Goal: Transaction & Acquisition: Register for event/course

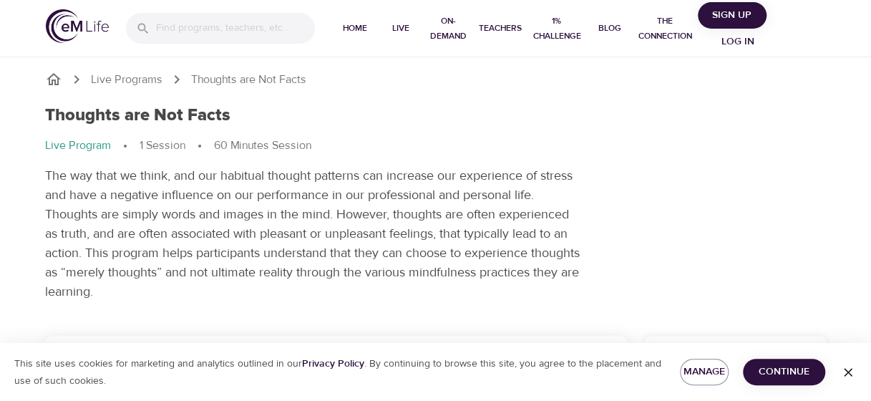
drag, startPoint x: 776, startPoint y: 371, endPoint x: 622, endPoint y: 299, distance: 169.7
click at [622, 299] on div "Thoughts are Not Facts Live Program 1 Session 60 Minutes Session The way that w…" at bounding box center [436, 203] width 799 height 213
click at [845, 375] on icon "button" at bounding box center [848, 372] width 9 height 9
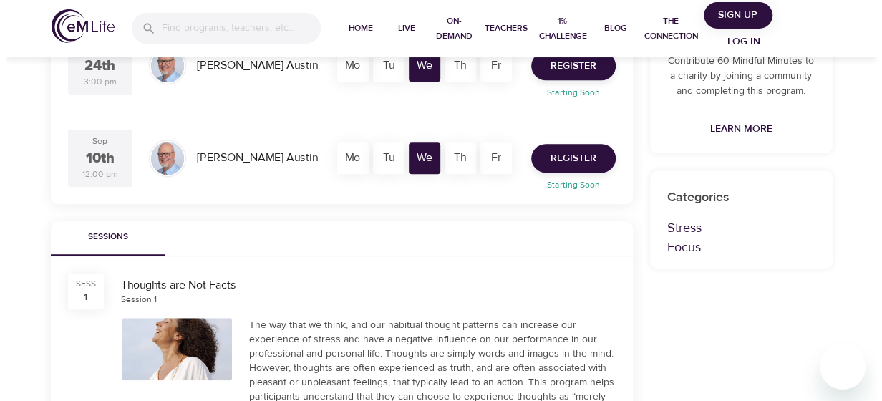
scroll to position [351, 0]
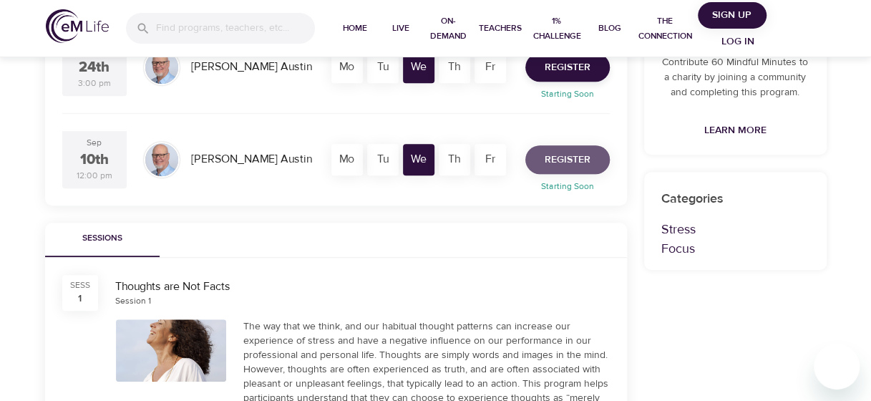
click at [581, 151] on span "Register" at bounding box center [568, 160] width 46 height 18
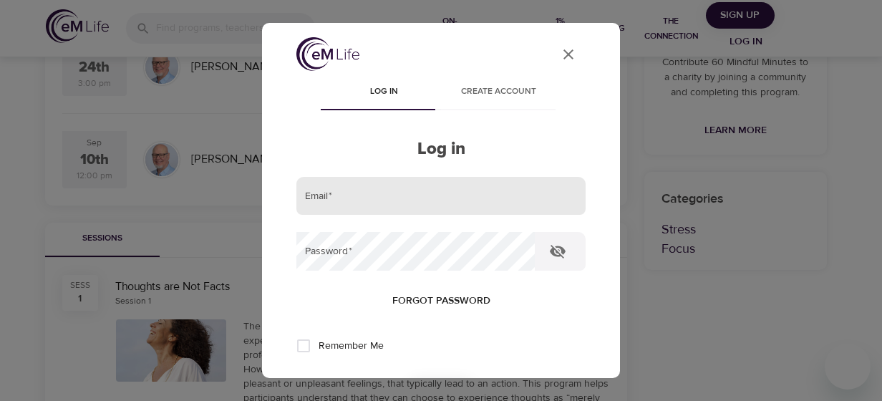
click at [533, 212] on input "email" at bounding box center [440, 196] width 289 height 39
type input "kristen.benjamin@metlife.com"
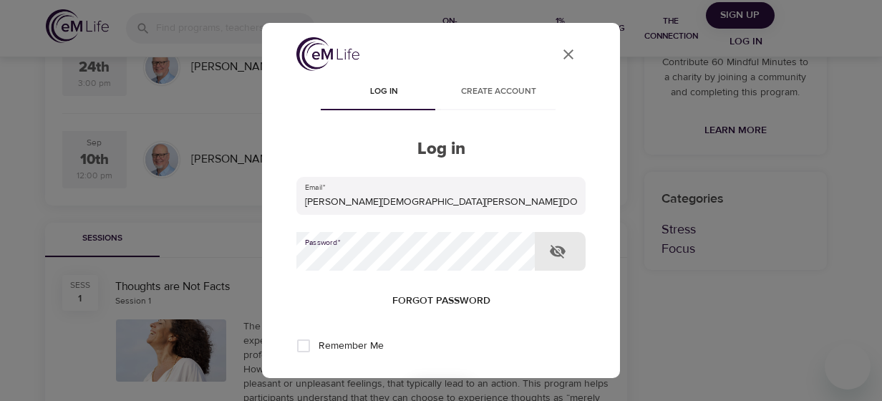
click at [551, 50] on button "User Profile" at bounding box center [568, 54] width 34 height 34
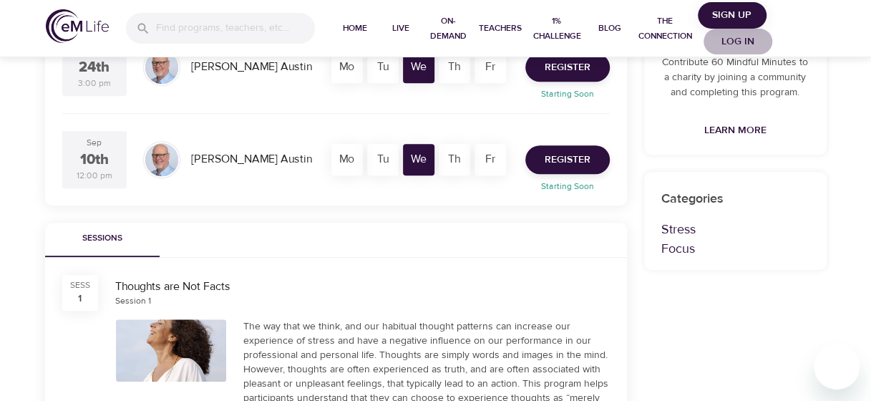
click at [728, 44] on span "Log in" at bounding box center [737, 42] width 57 height 18
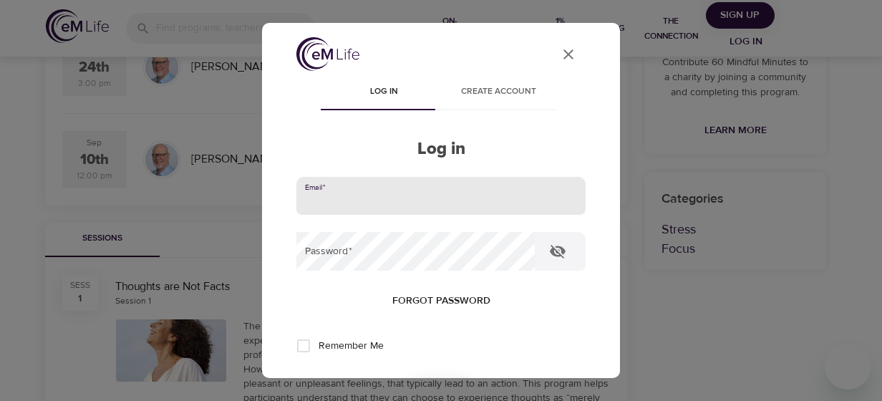
click at [495, 181] on input "email" at bounding box center [440, 196] width 289 height 39
type input "kristen.benjamin@metlife.com"
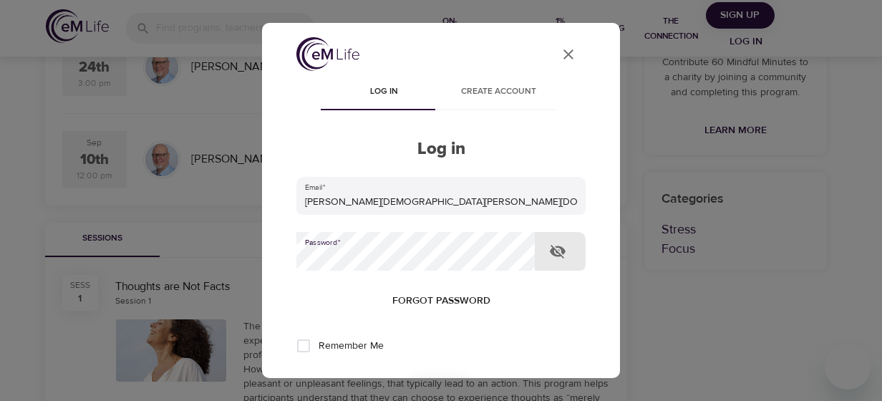
click at [300, 345] on input "Remember Me" at bounding box center [303, 346] width 30 height 30
checkbox input "true"
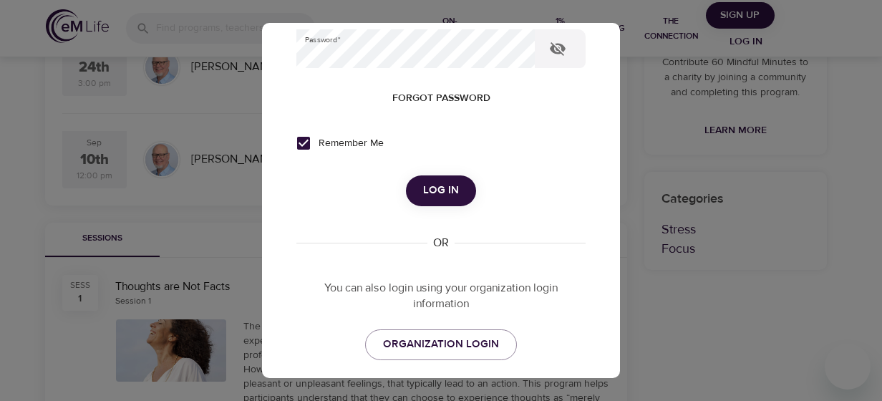
scroll to position [205, 0]
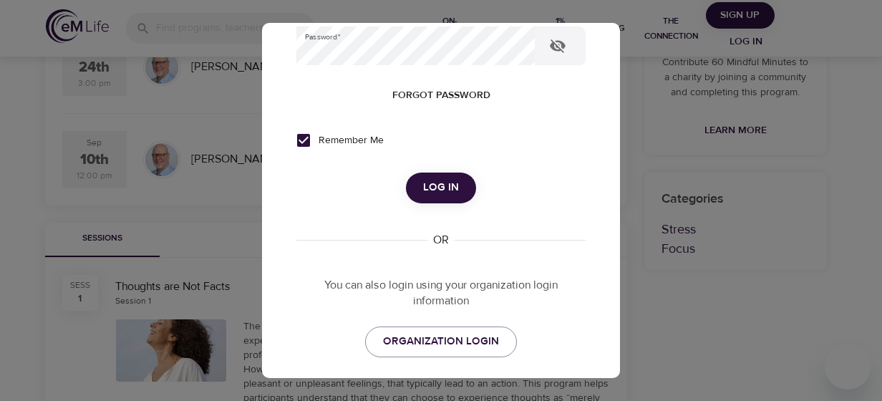
click at [440, 185] on span "Log in" at bounding box center [441, 187] width 36 height 19
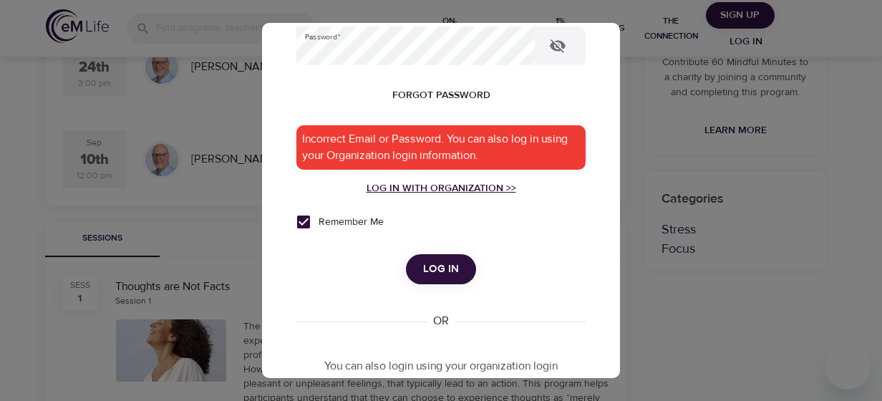
click at [446, 190] on div "Log in with Organization >>" at bounding box center [440, 188] width 289 height 14
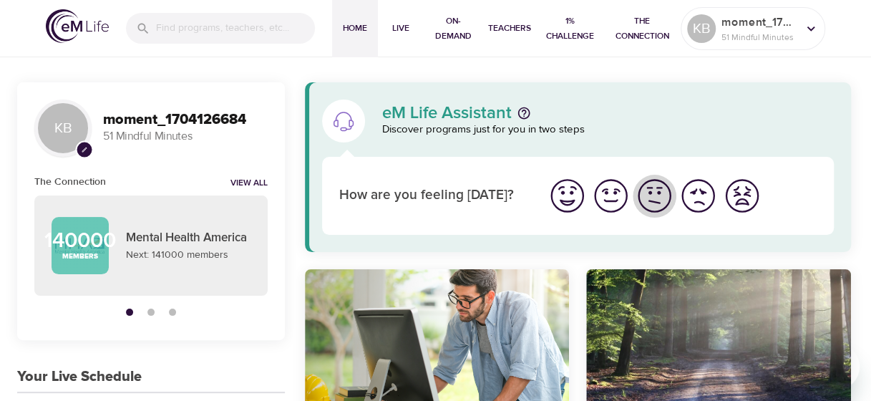
click at [654, 205] on img "I'm feeling ok" at bounding box center [654, 195] width 39 height 39
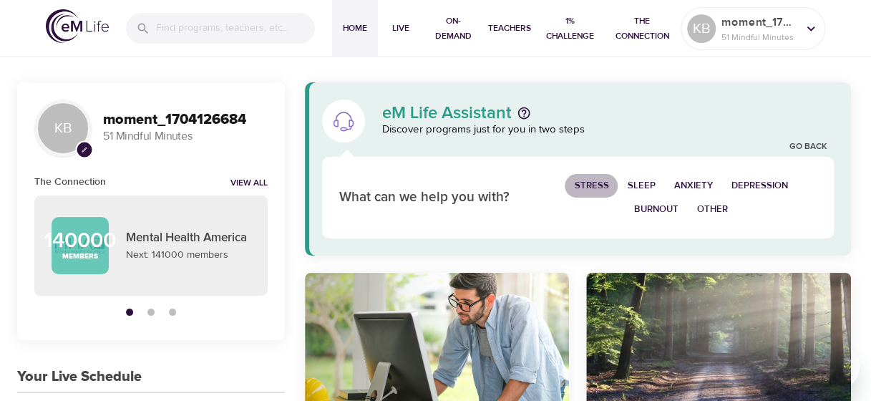
click at [593, 180] on span "Stress" at bounding box center [591, 186] width 34 height 16
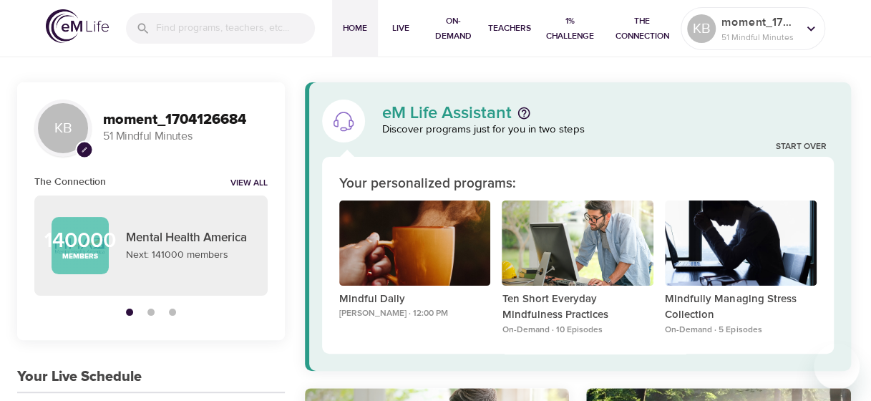
click at [629, 185] on div "Your personalized programs:" at bounding box center [577, 184] width 477 height 21
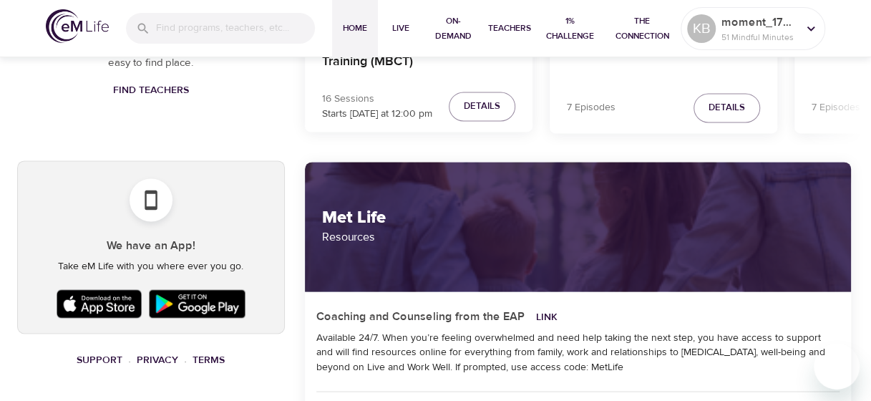
scroll to position [1006, 0]
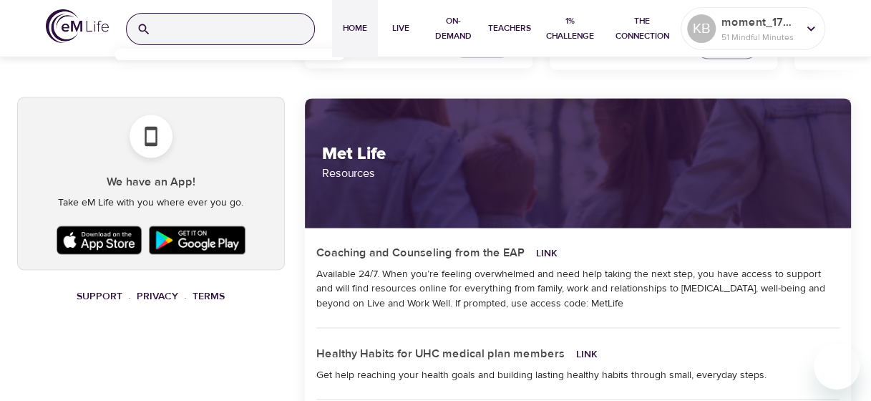
click at [240, 21] on input "search" at bounding box center [235, 29] width 157 height 31
paste input "Webinar Alert: Thoughts Are Not Facts"
type input "Webinar Alert: Thoughts Are Not Facts"
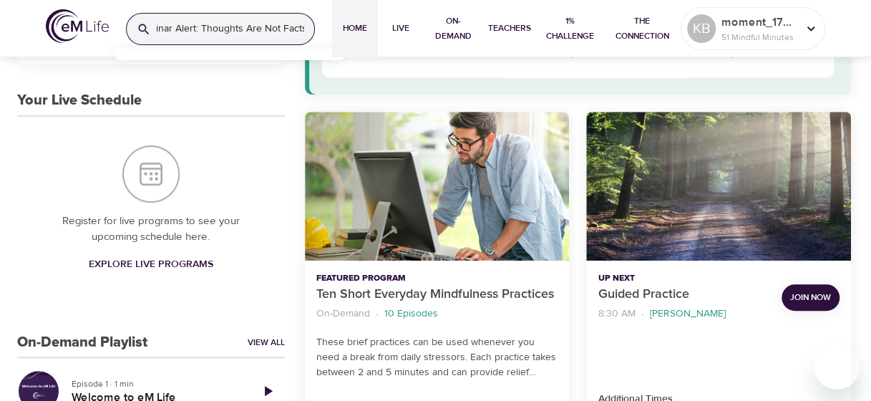
scroll to position [0, 0]
click at [867, 95] on div at bounding box center [864, 200] width 14 height 401
click at [268, 339] on link "View All" at bounding box center [266, 342] width 37 height 12
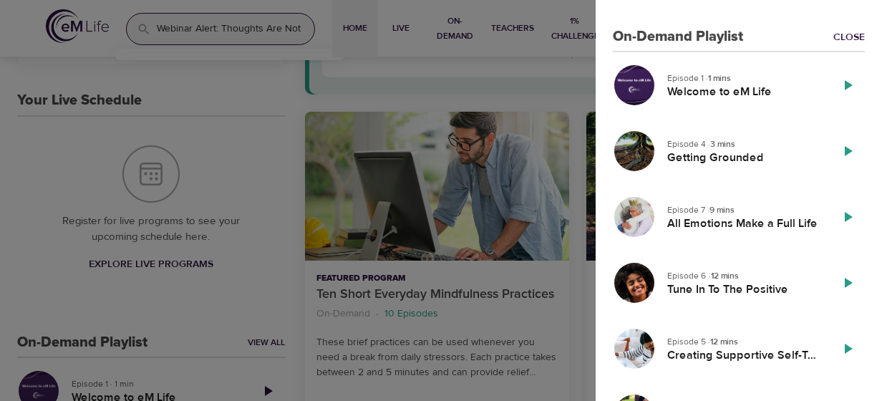
click at [132, 242] on div at bounding box center [441, 200] width 882 height 401
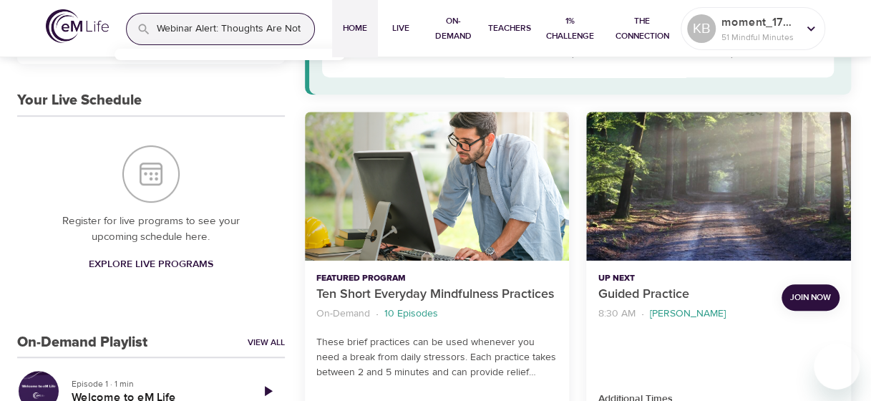
click at [140, 178] on img "Your Live Schedule" at bounding box center [150, 173] width 57 height 57
click at [163, 152] on img "Your Live Schedule" at bounding box center [150, 173] width 57 height 57
click at [188, 260] on span "Explore Live Programs" at bounding box center [151, 265] width 125 height 18
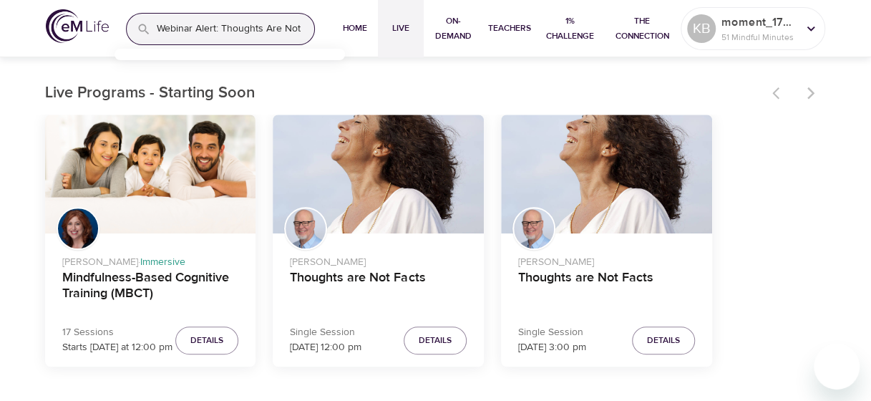
scroll to position [452, 0]
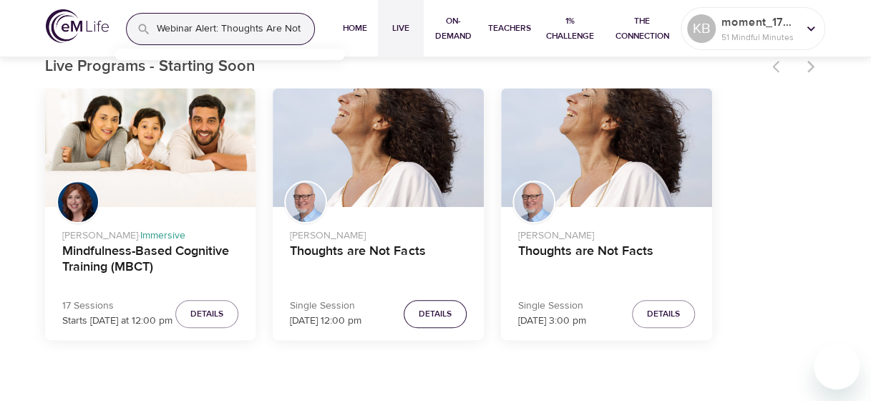
click at [444, 312] on span "Details" at bounding box center [435, 313] width 33 height 15
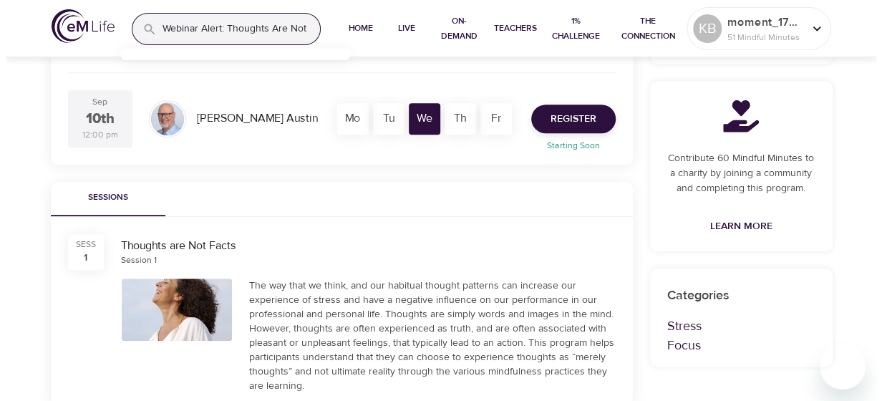
scroll to position [384, 0]
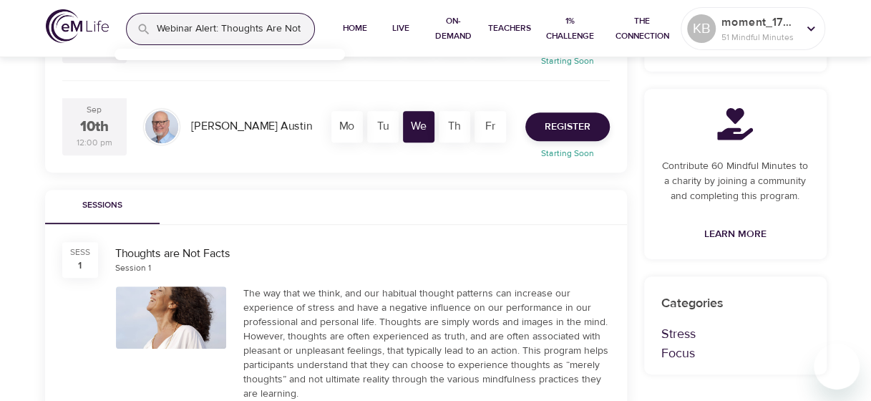
click at [88, 262] on div "SESS 1" at bounding box center [80, 260] width 36 height 36
click at [588, 132] on span "Register" at bounding box center [568, 127] width 46 height 18
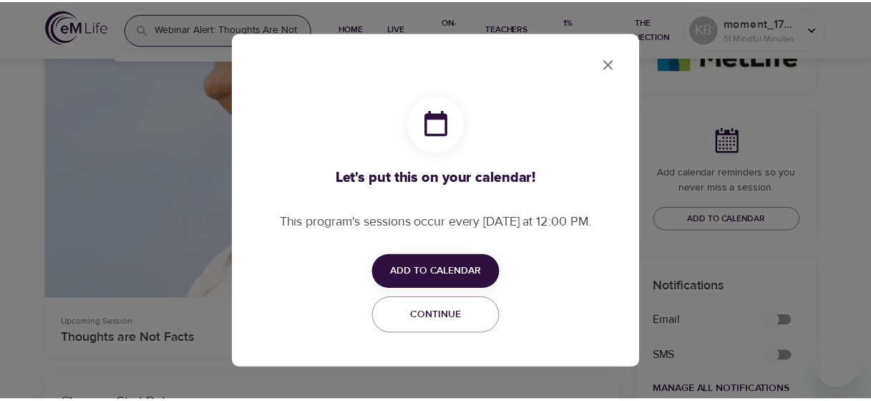
scroll to position [808, 0]
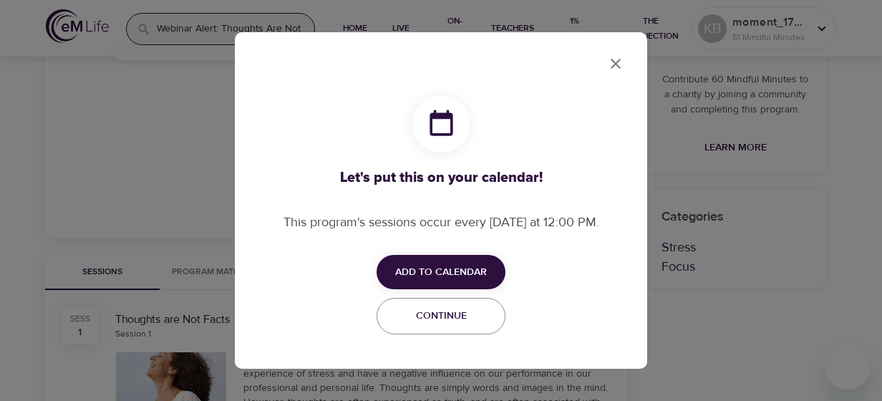
checkbox input "true"
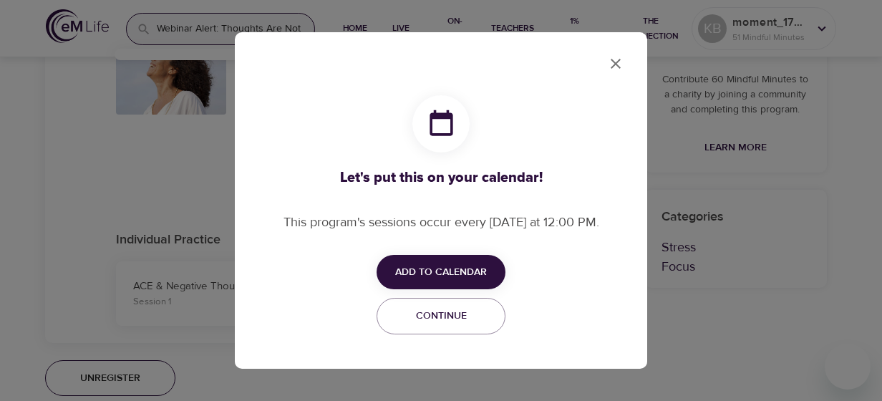
click at [428, 273] on span "Add to Calendar" at bounding box center [441, 272] width 92 height 18
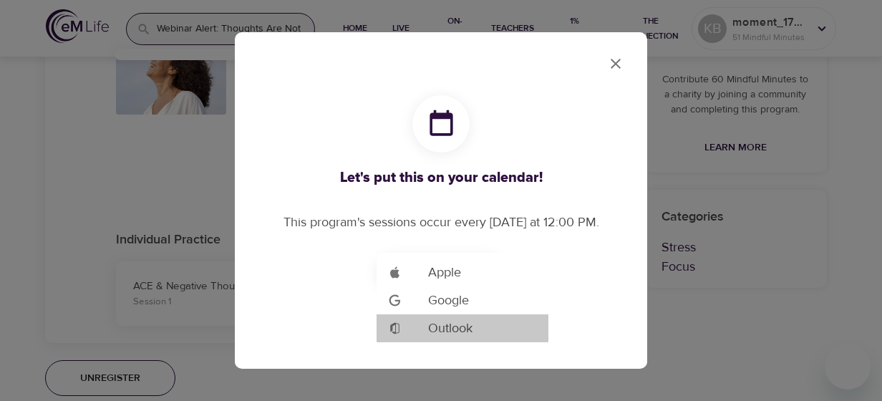
click at [438, 331] on span "Outlook" at bounding box center [450, 328] width 44 height 19
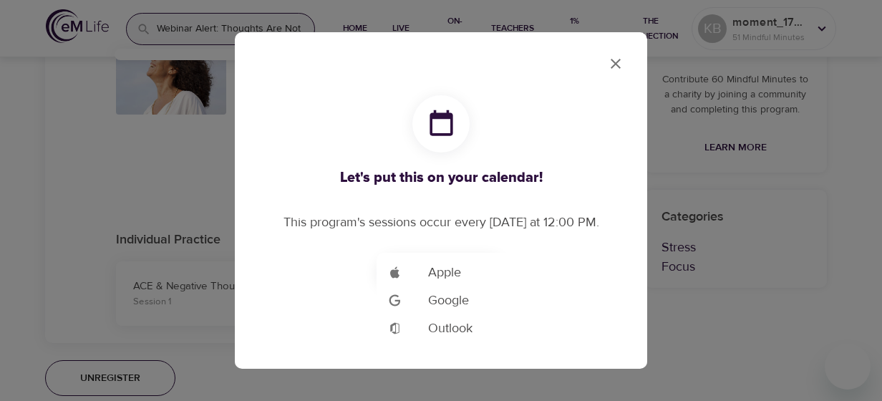
click at [870, 92] on div at bounding box center [441, 200] width 882 height 401
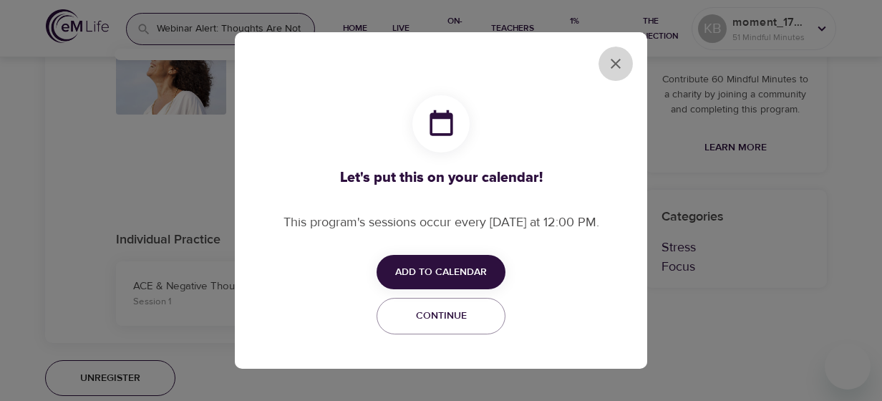
click at [620, 71] on icon "close" at bounding box center [615, 63] width 17 height 17
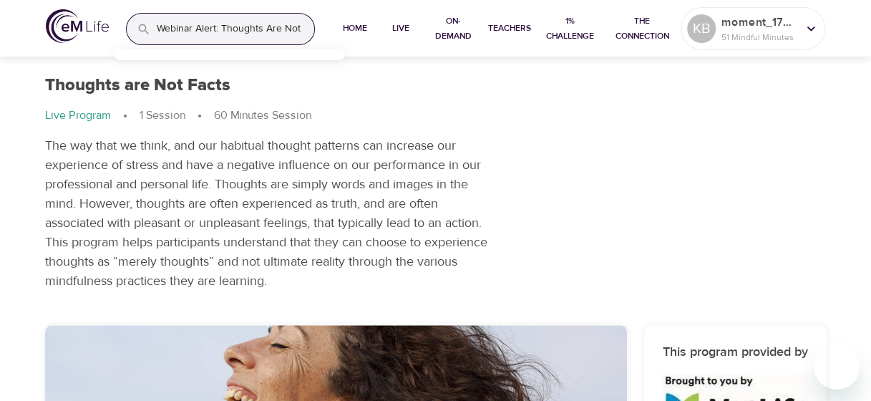
scroll to position [0, 0]
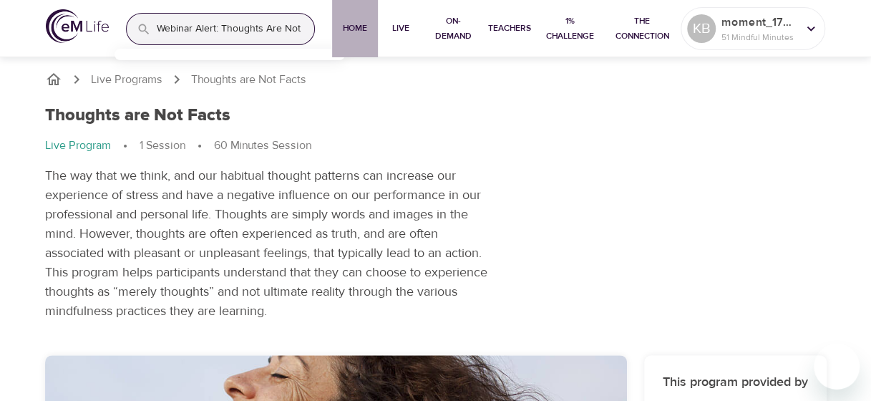
click at [363, 22] on span "Home" at bounding box center [355, 28] width 34 height 15
